Goal: Check status: Check status

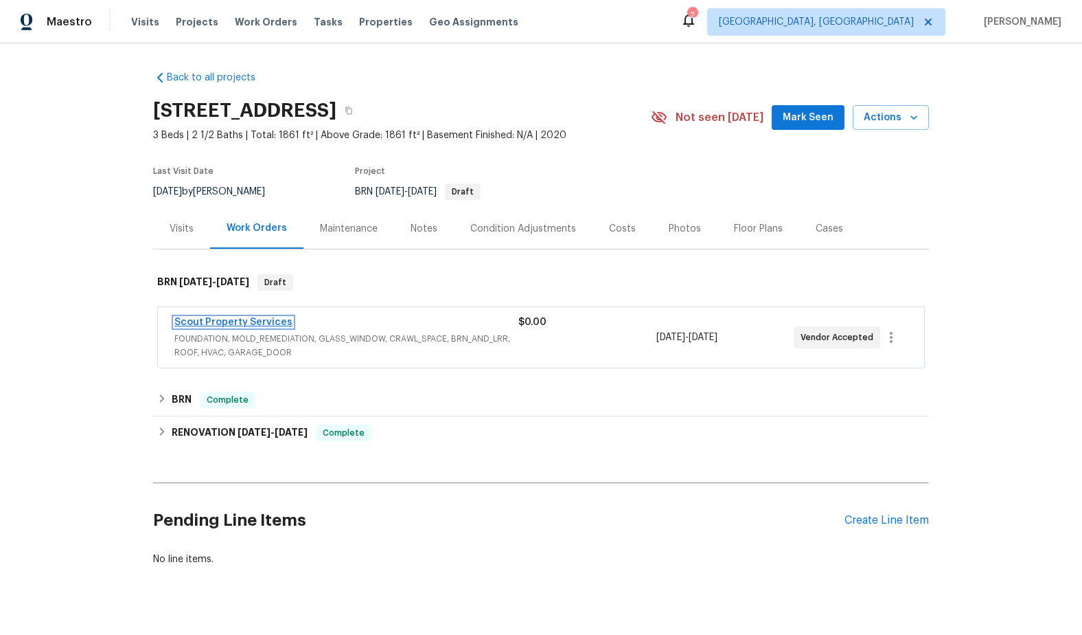
click at [235, 317] on link "Scout Property Services" at bounding box center [233, 322] width 118 height 10
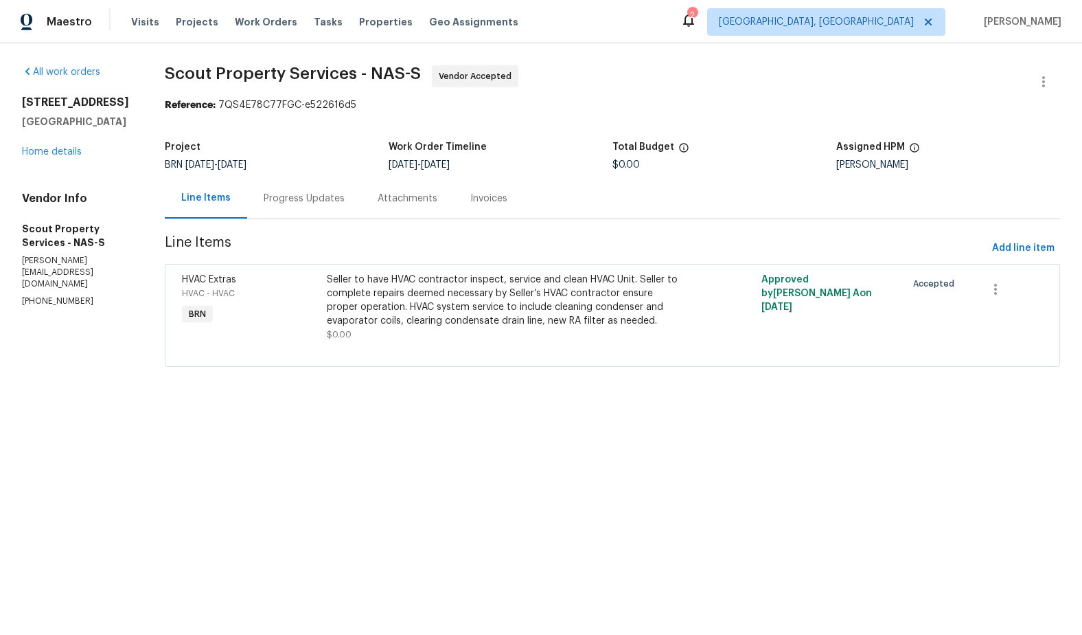
click at [299, 203] on div "Progress Updates" at bounding box center [304, 199] width 81 height 14
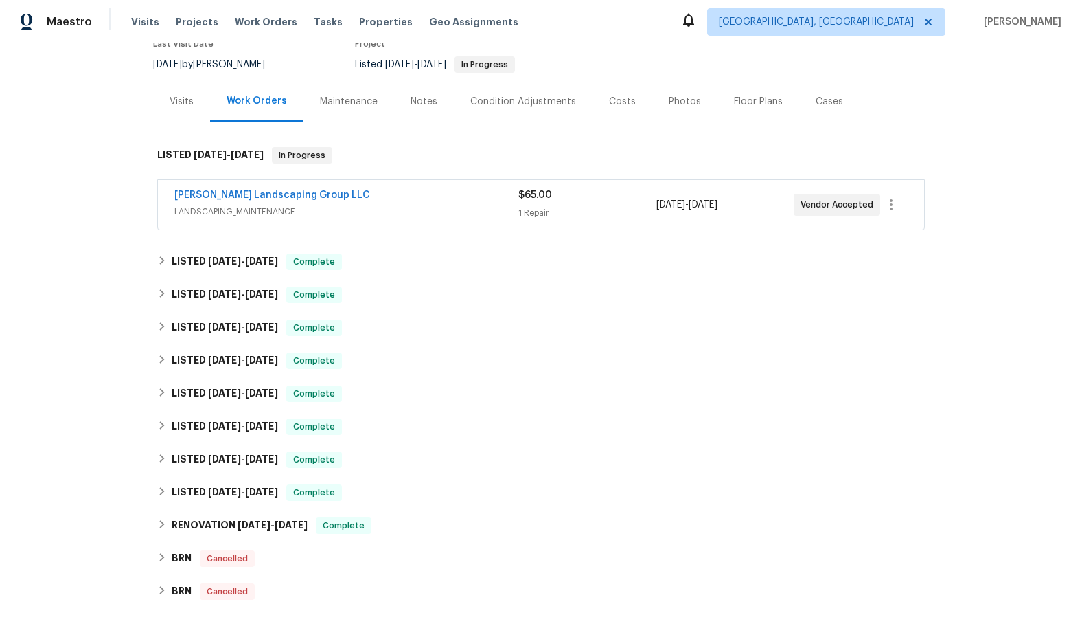
scroll to position [310, 0]
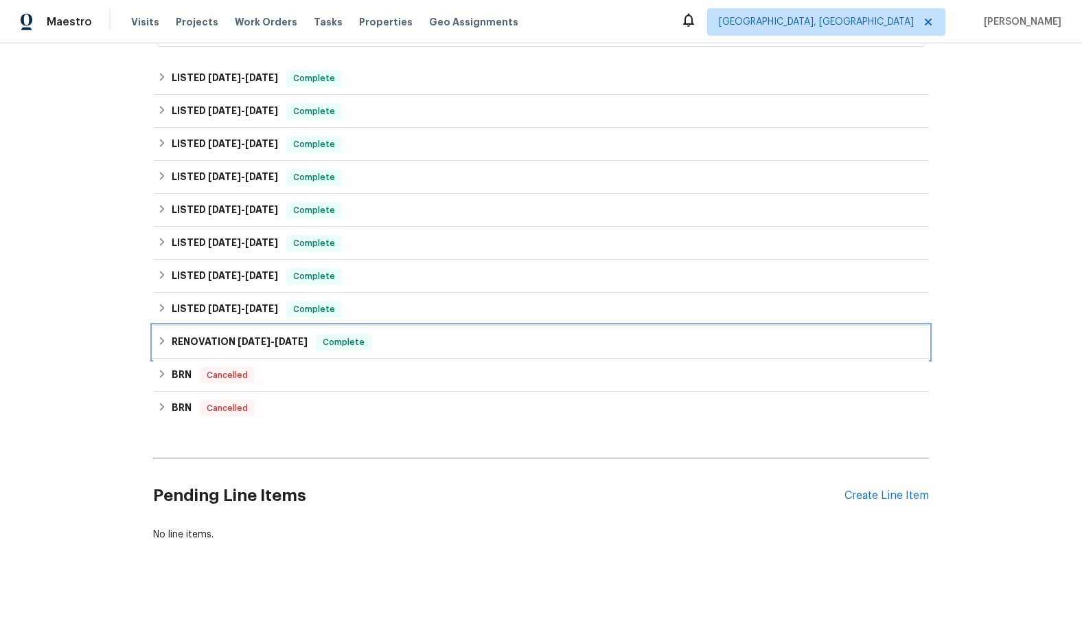
click at [162, 338] on icon at bounding box center [162, 341] width 5 height 8
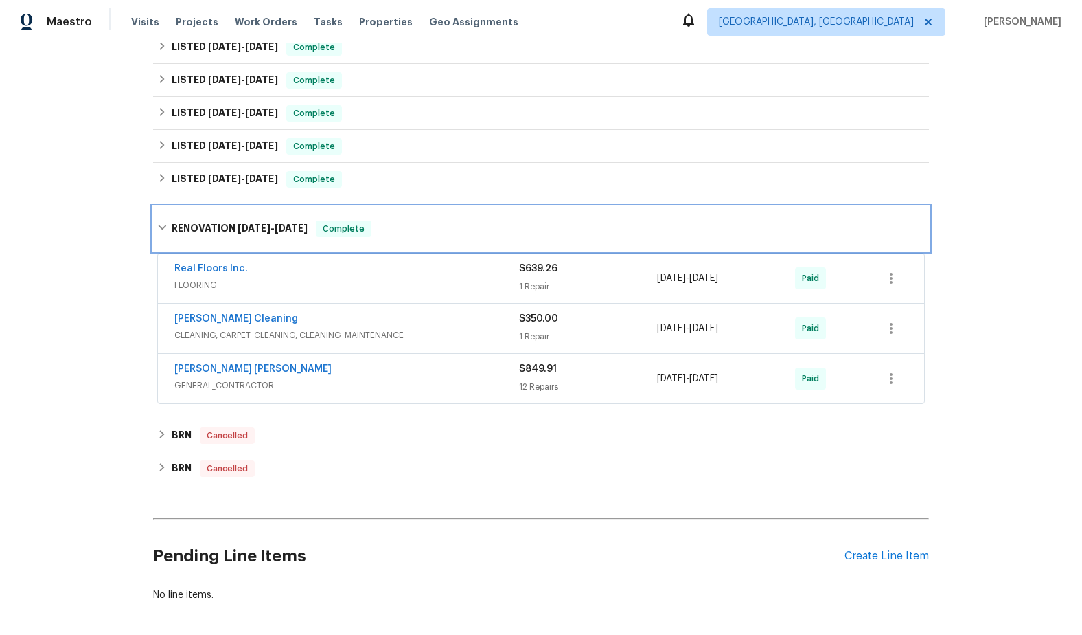
scroll to position [481, 0]
